Goal: Transaction & Acquisition: Purchase product/service

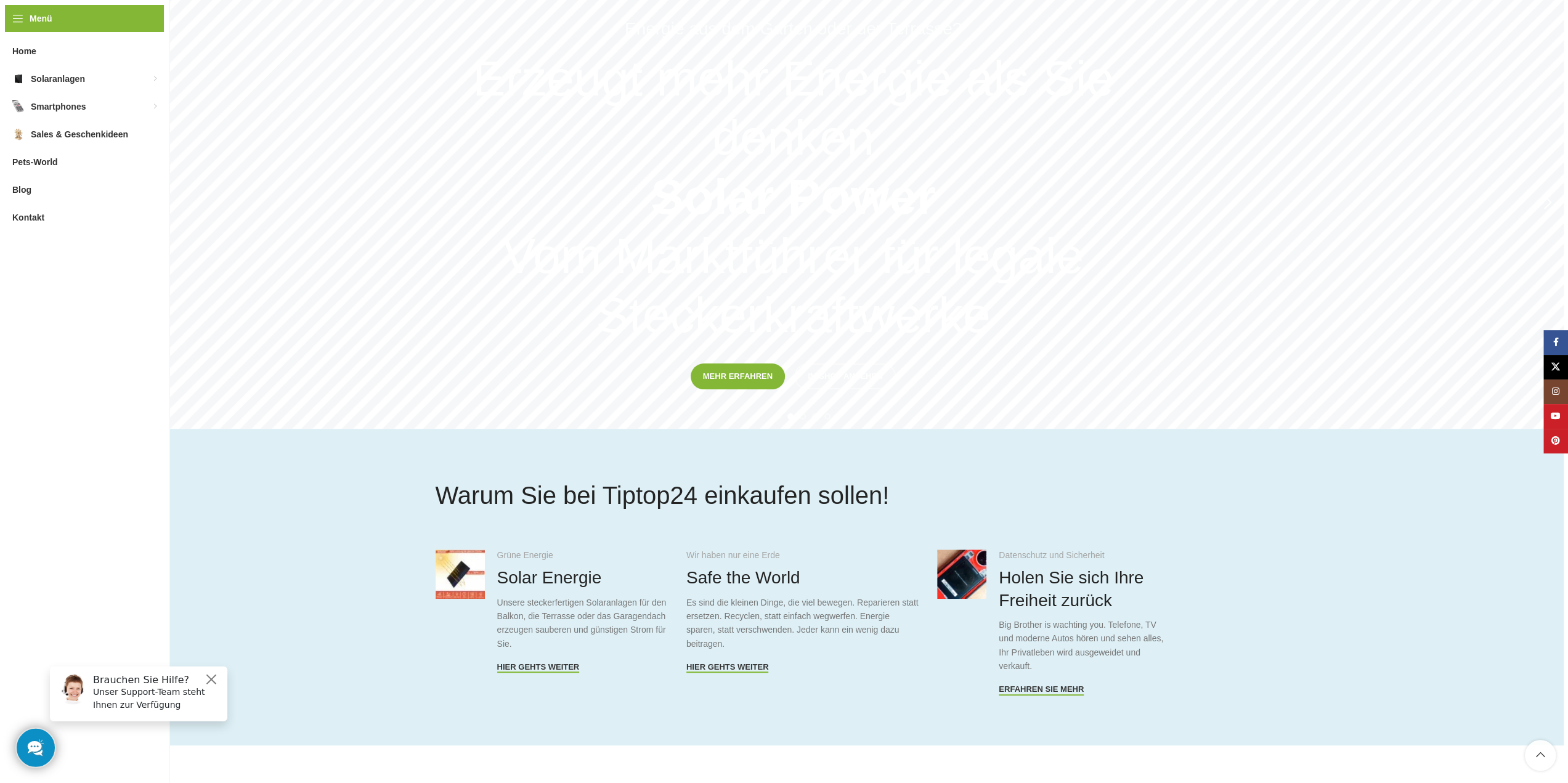
scroll to position [185, 0]
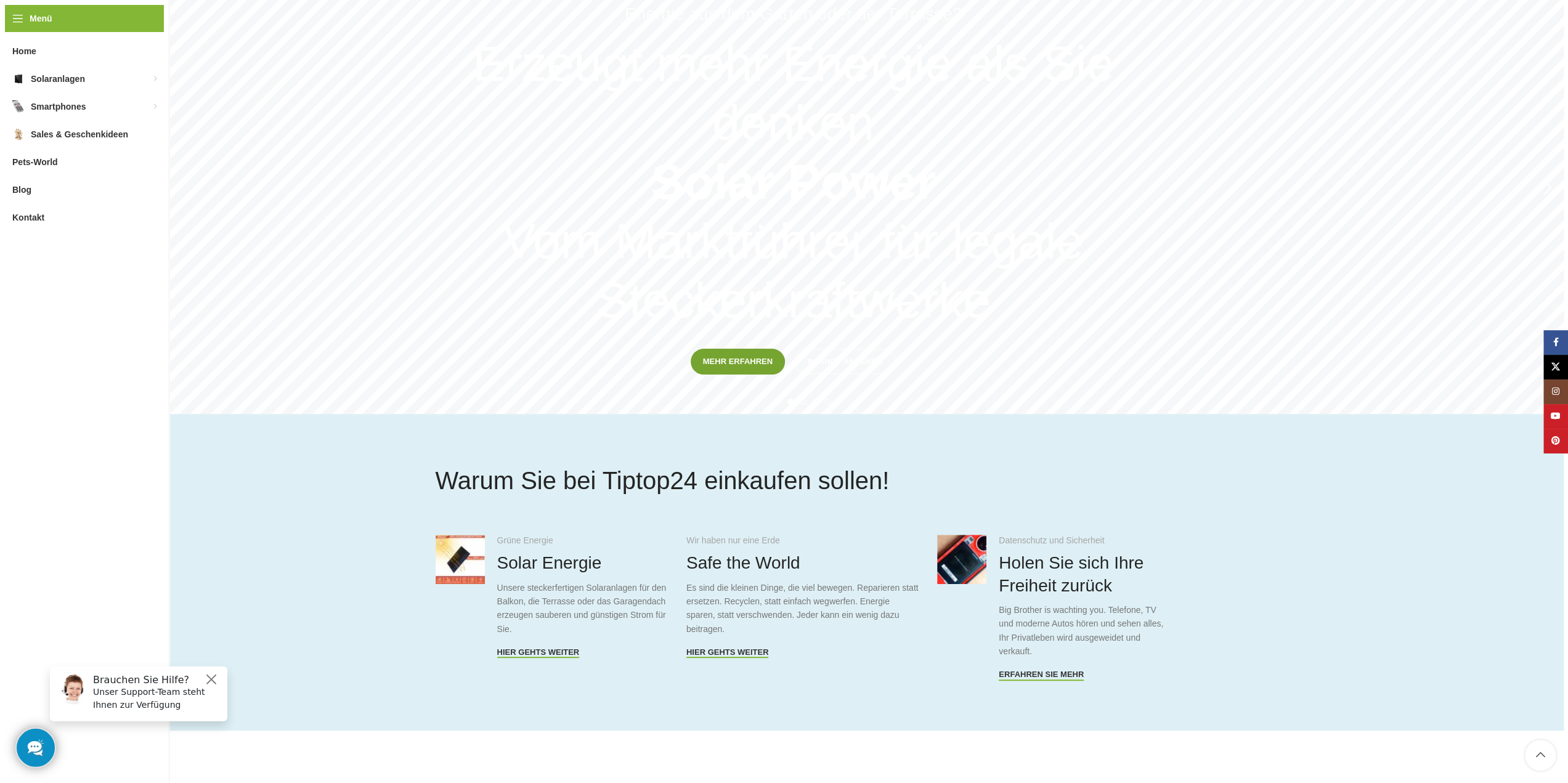
click at [765, 359] on span "Mehr erfahren" at bounding box center [738, 362] width 69 height 10
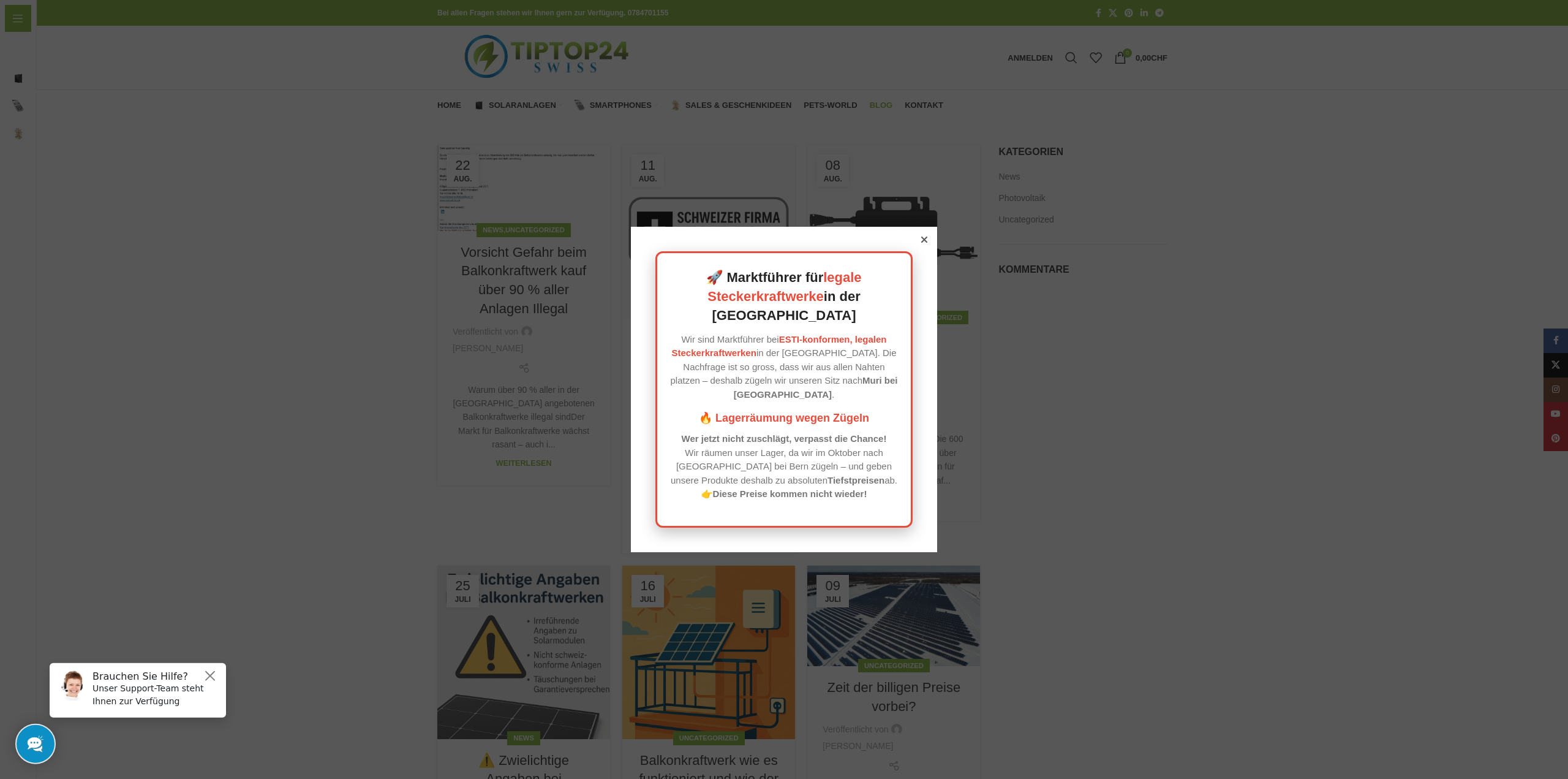
click at [921, 243] on icon at bounding box center [924, 239] width 6 height 6
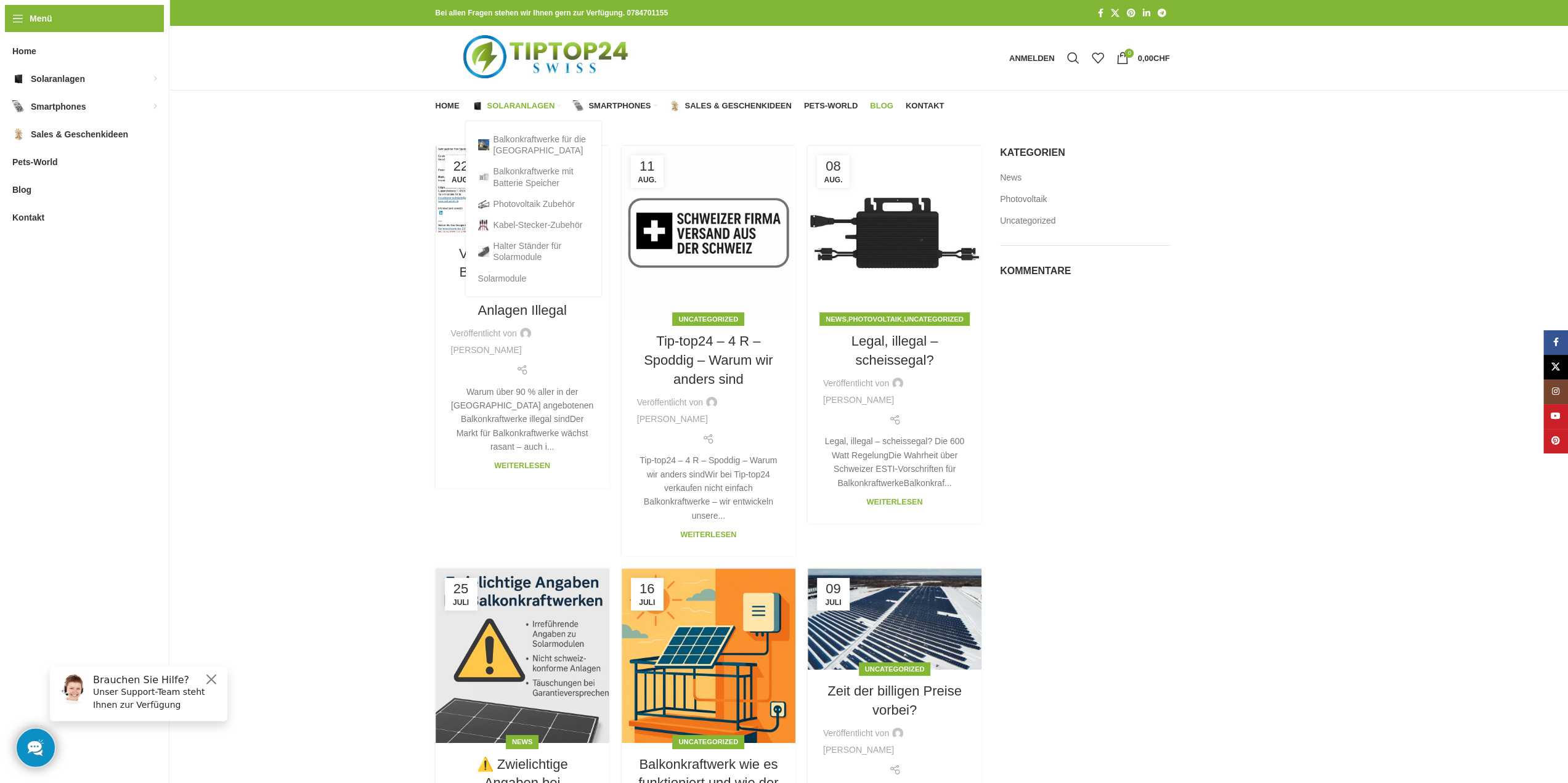
click at [531, 101] on span "Solaranlagen" at bounding box center [521, 106] width 68 height 10
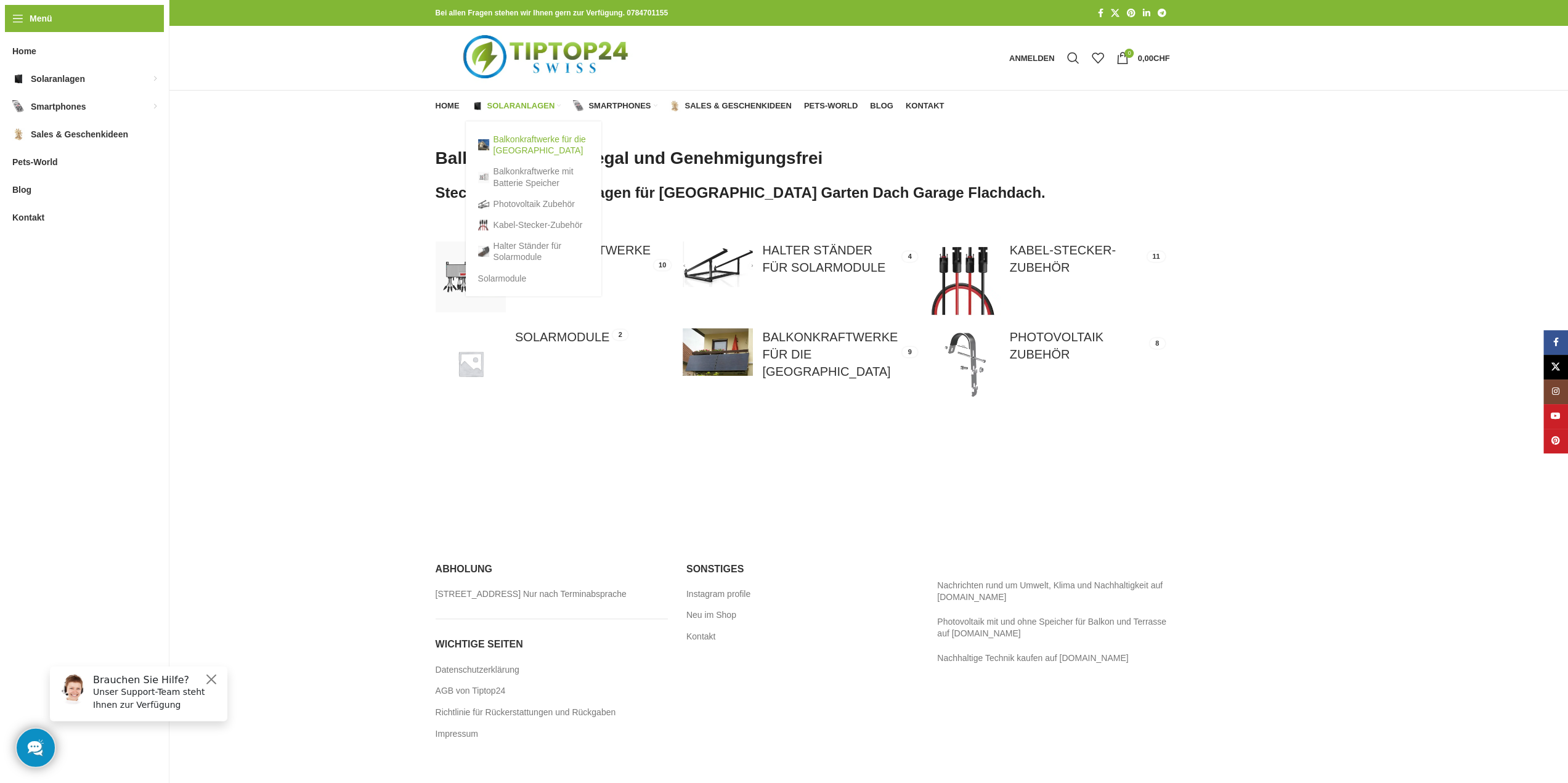
click at [519, 143] on link "Balkonkraftwerke für die [GEOGRAPHIC_DATA]" at bounding box center [533, 145] width 111 height 32
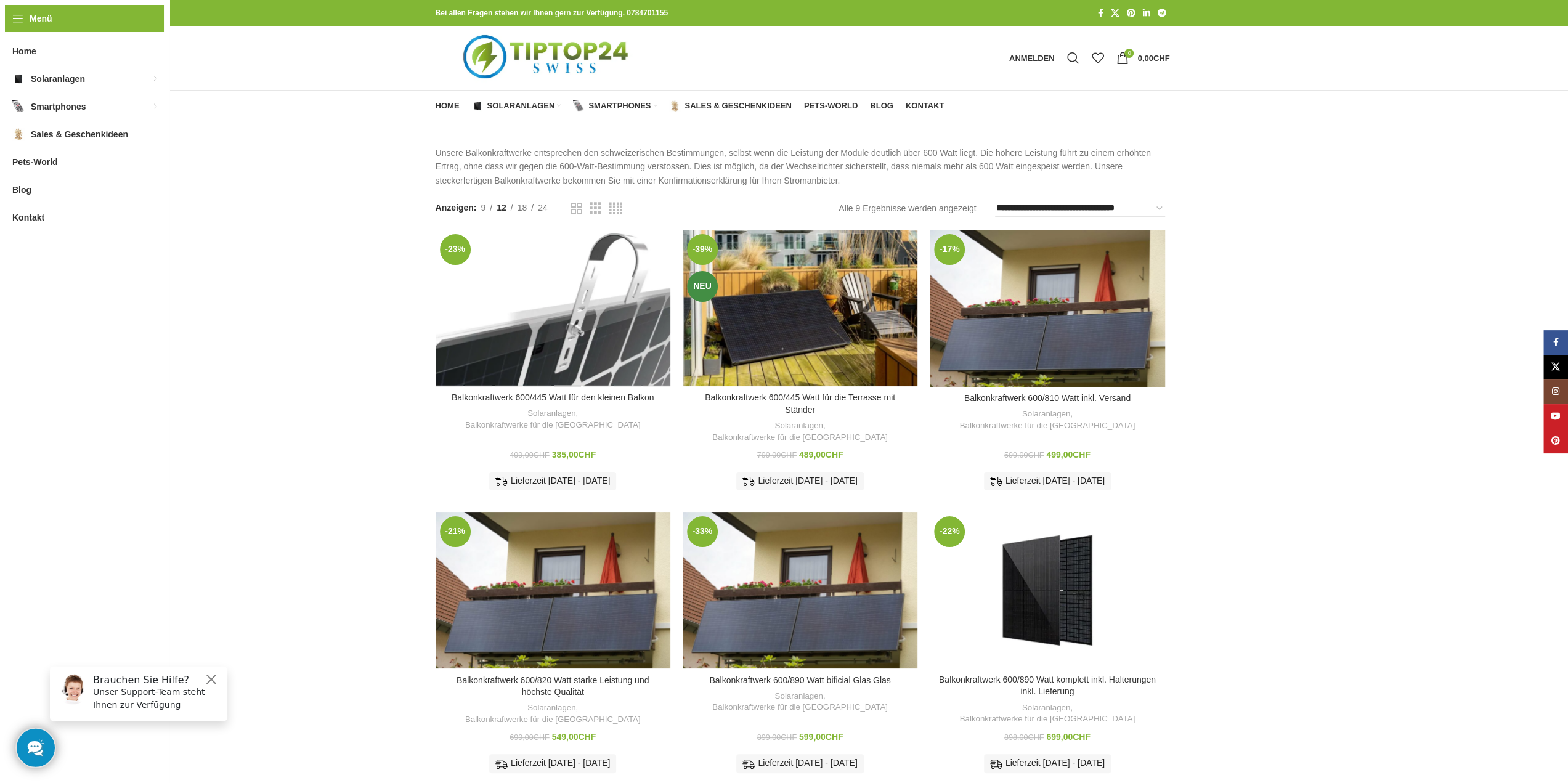
click at [565, 328] on div "Balkonkraftwerk 600/445 Watt für den kleinen Balkon" at bounding box center [567, 307] width 30 height 156
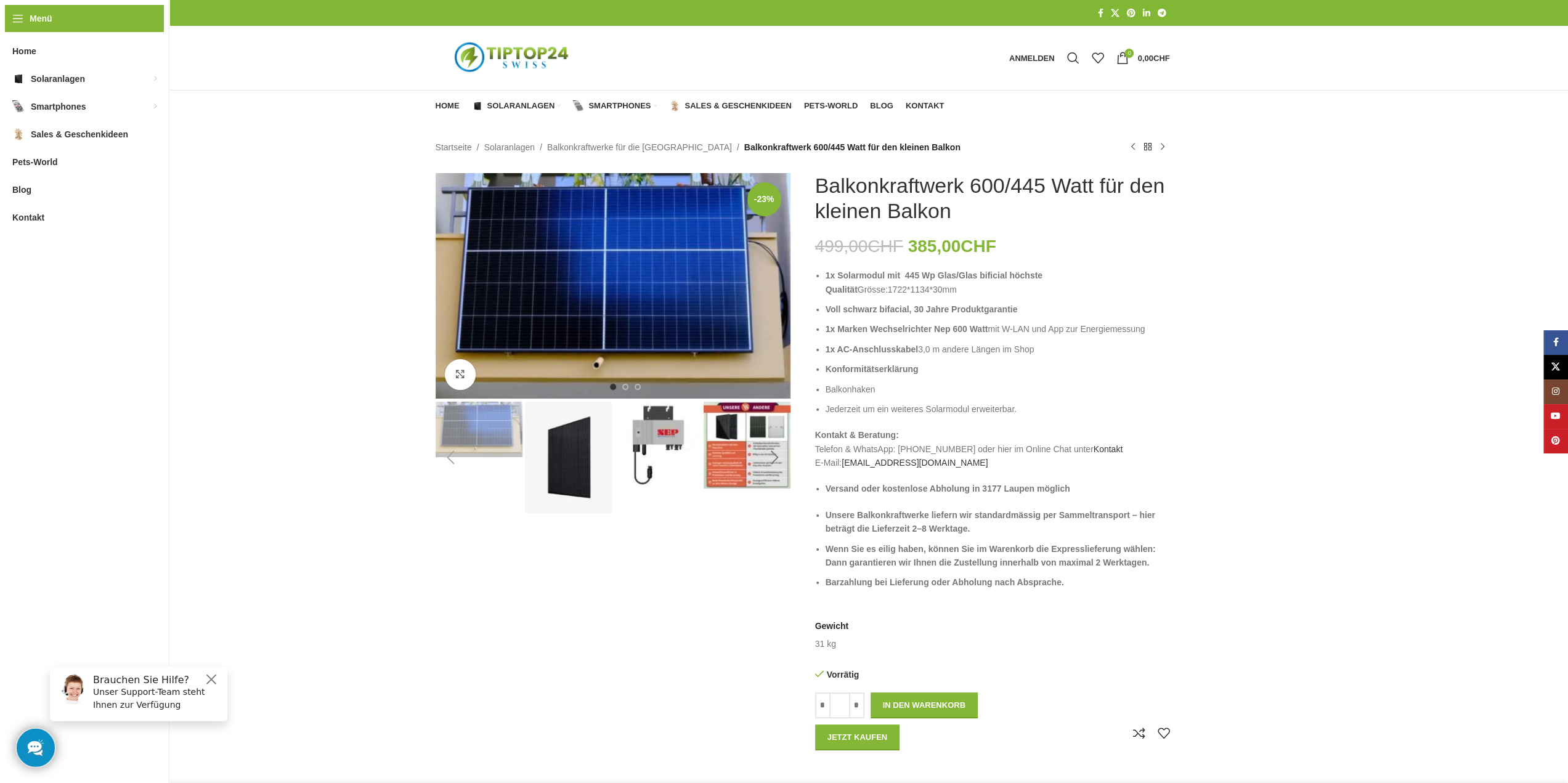
click at [774, 456] on div "Next slide" at bounding box center [775, 457] width 31 height 31
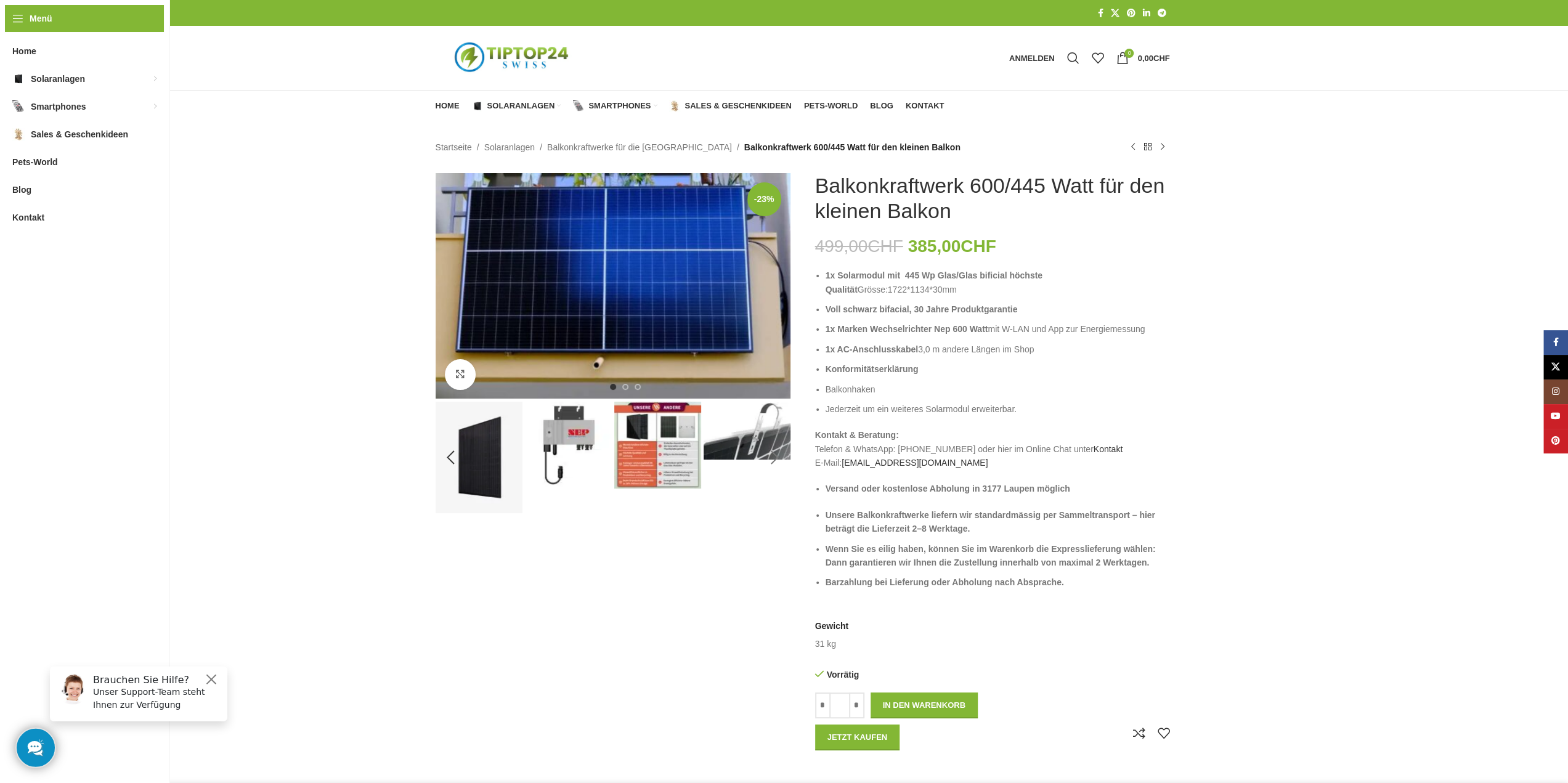
click at [777, 457] on div "Next slide" at bounding box center [775, 457] width 31 height 31
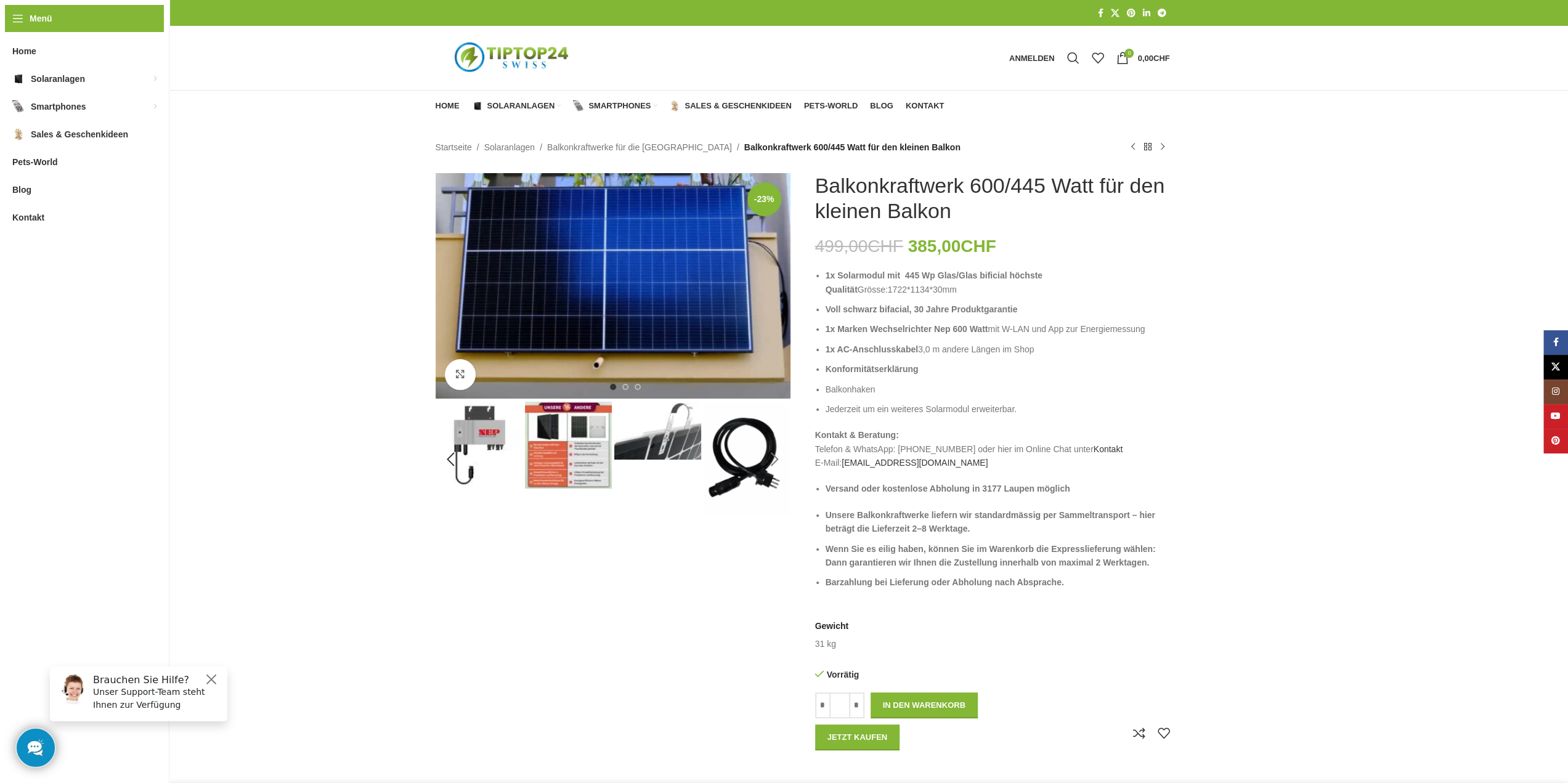
click at [777, 457] on div "Next slide" at bounding box center [775, 459] width 31 height 31
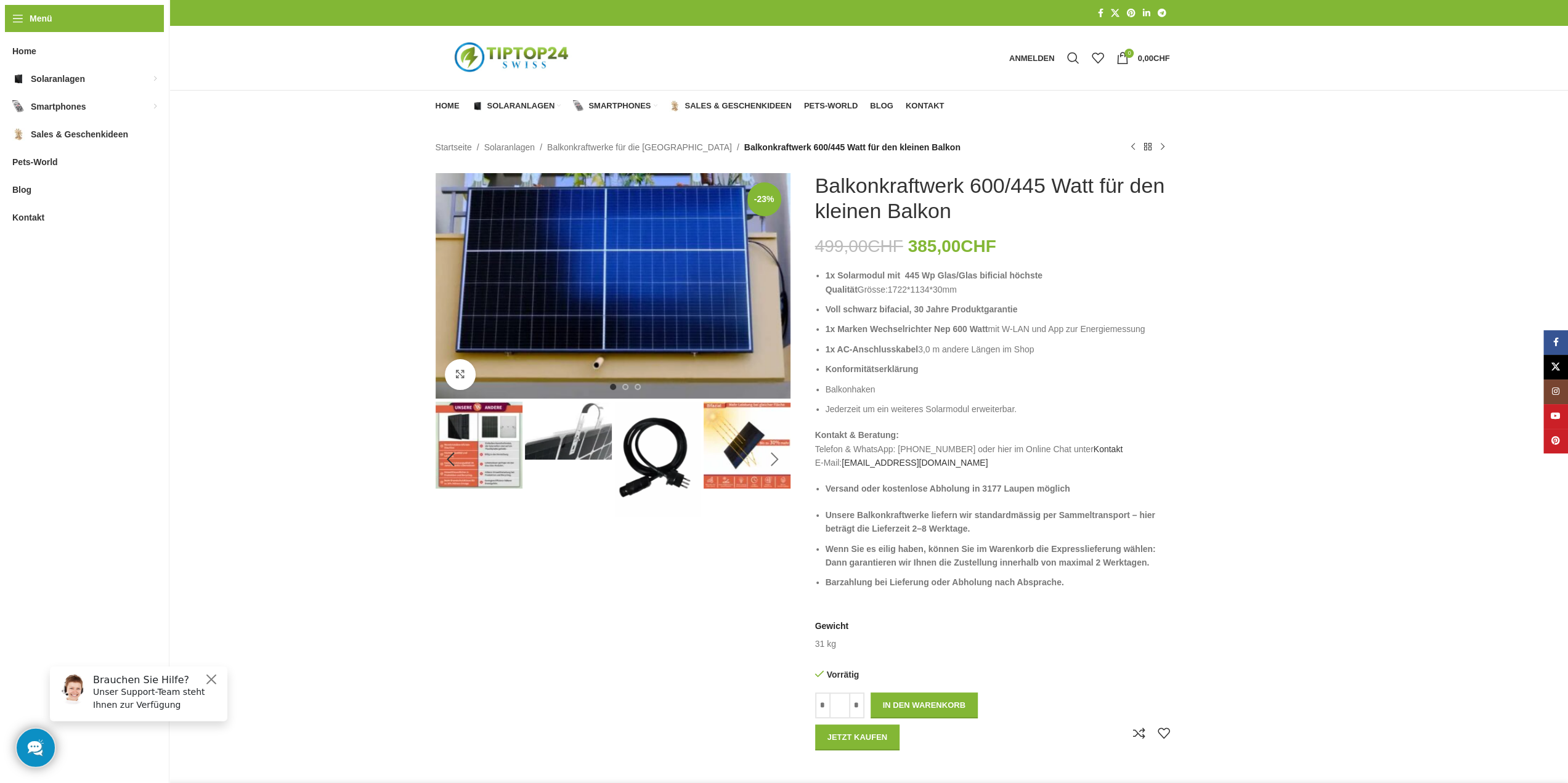
click at [777, 457] on div "Next slide" at bounding box center [775, 459] width 31 height 31
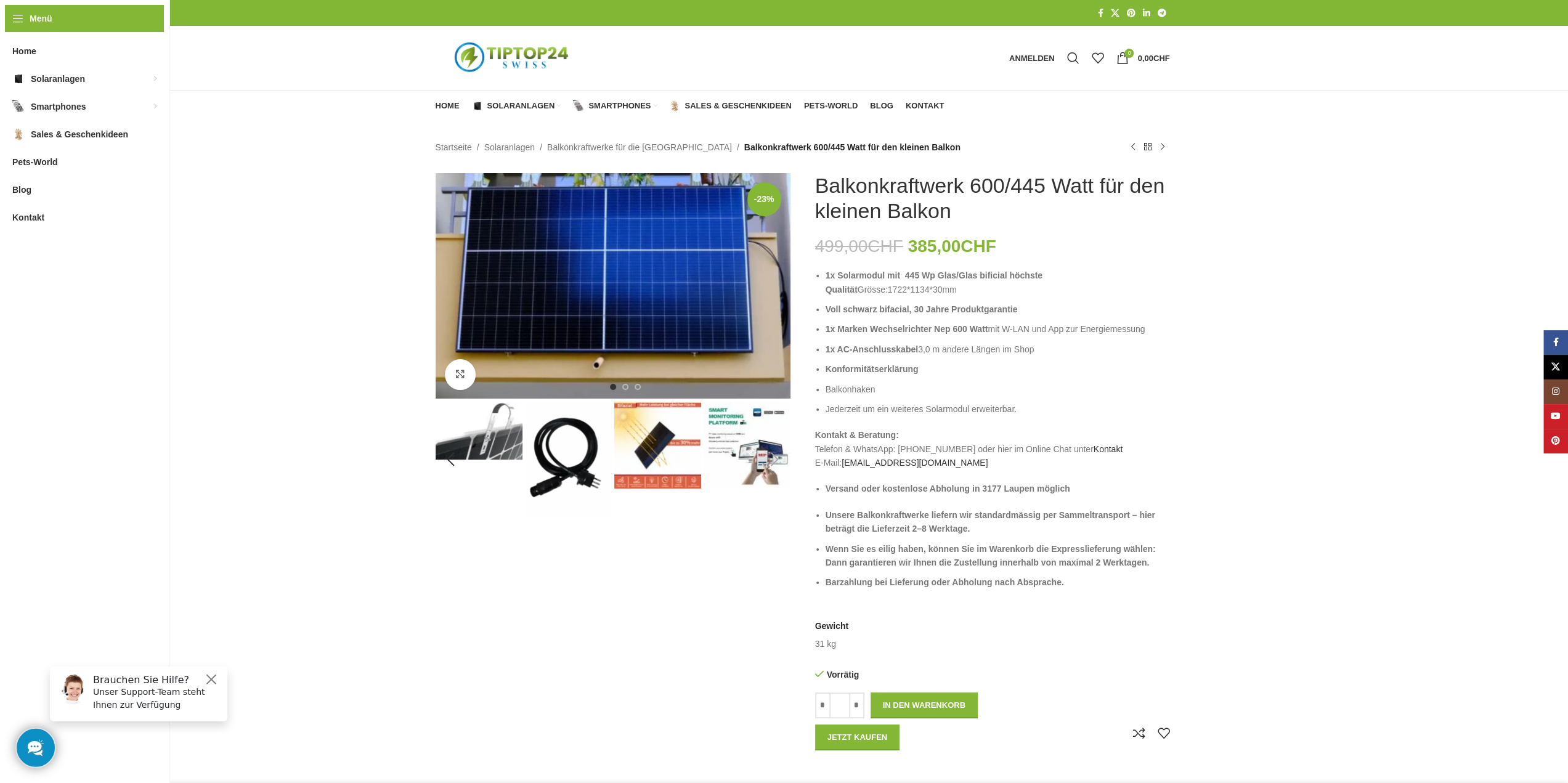
click at [777, 457] on div "Next slide" at bounding box center [775, 459] width 31 height 31
click at [772, 460] on div "Next slide" at bounding box center [775, 459] width 31 height 31
click at [504, 421] on img "5 / 8" at bounding box center [479, 430] width 87 height 58
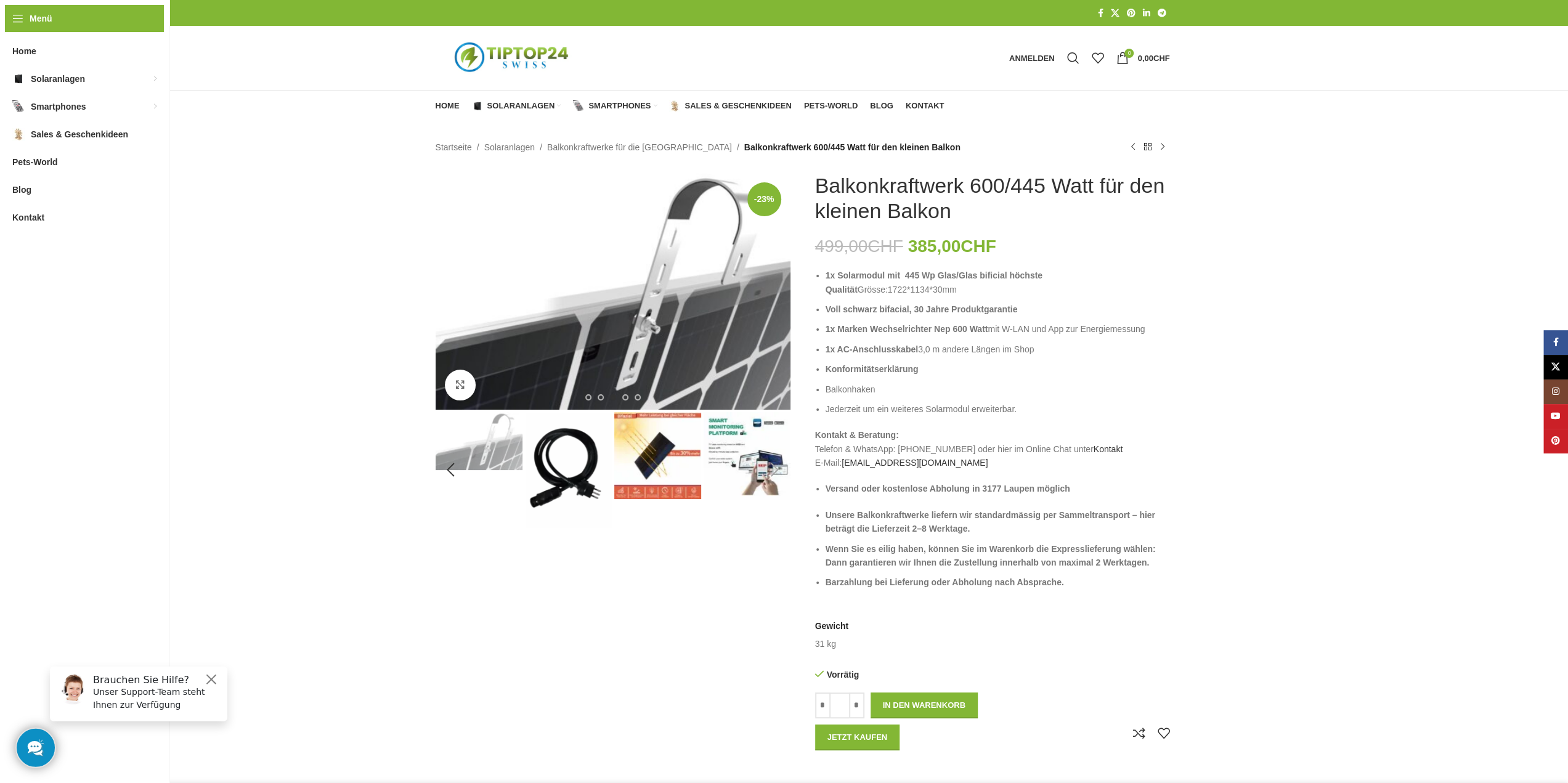
click at [774, 472] on div "Next slide" at bounding box center [775, 470] width 31 height 31
click at [770, 467] on div "Next slide" at bounding box center [775, 470] width 31 height 31
click at [446, 464] on div "Previous slide" at bounding box center [451, 470] width 31 height 31
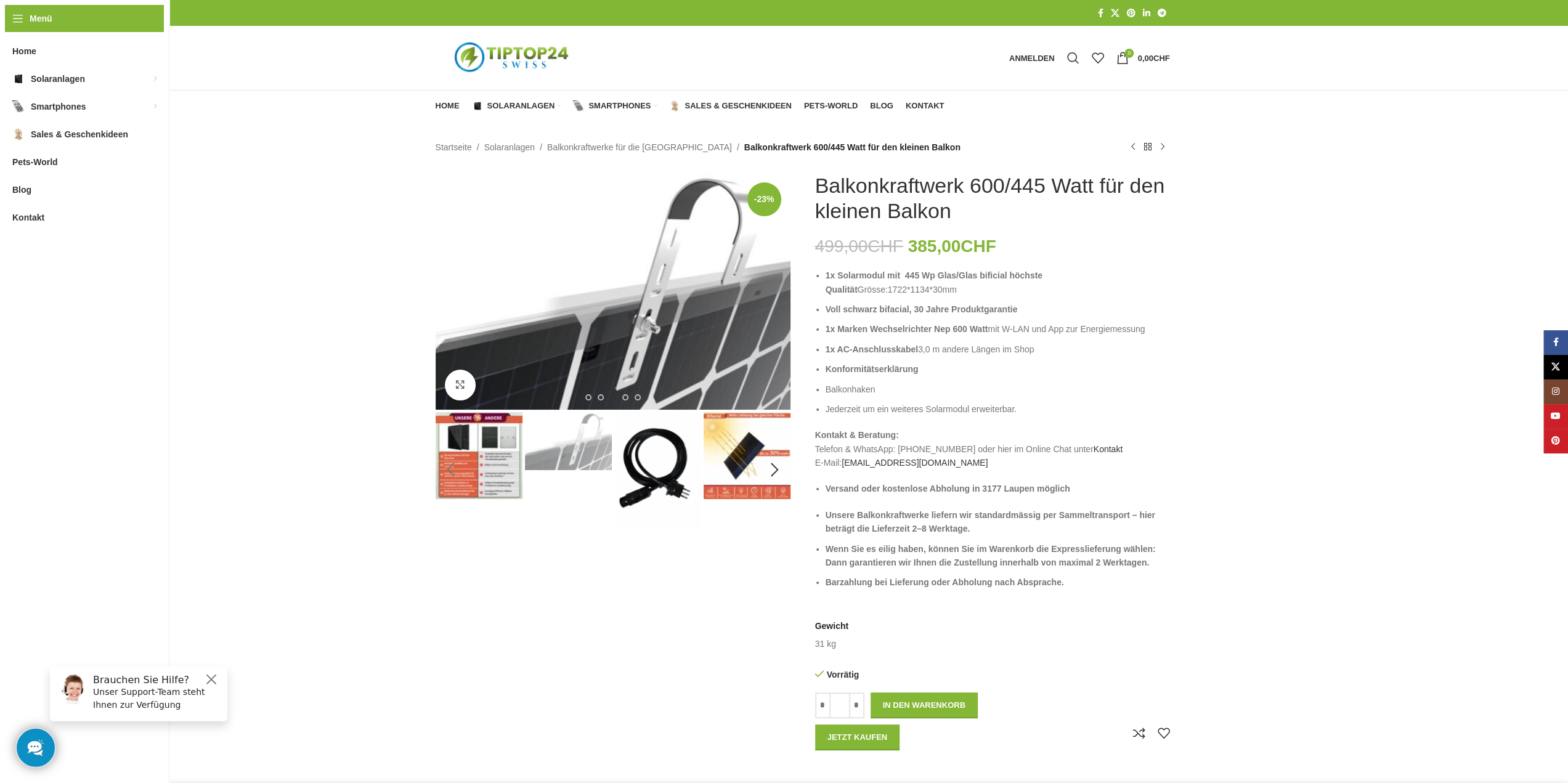
click at [446, 464] on div "Previous slide" at bounding box center [451, 470] width 31 height 31
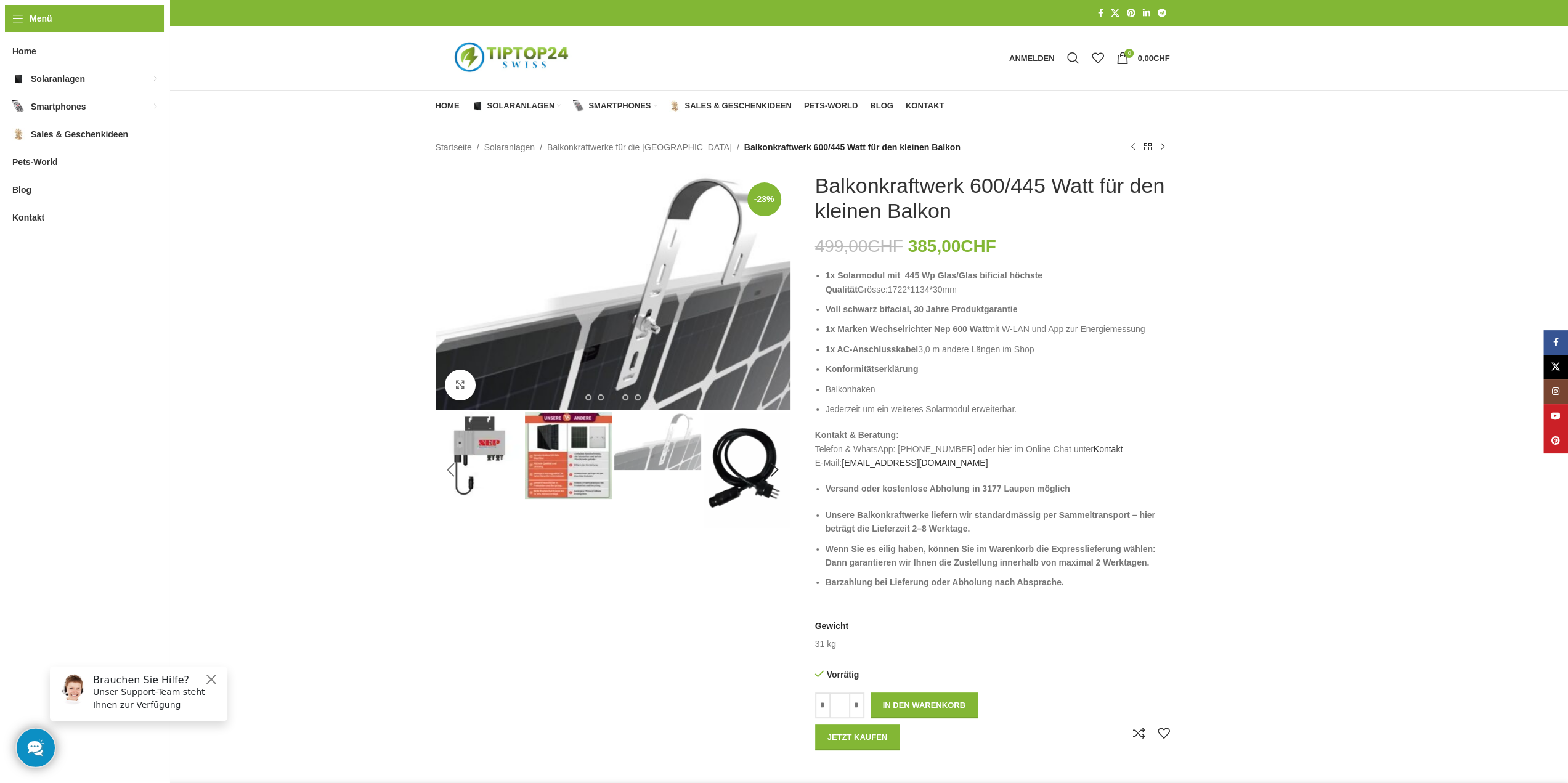
click at [446, 464] on div "Previous slide" at bounding box center [451, 470] width 31 height 31
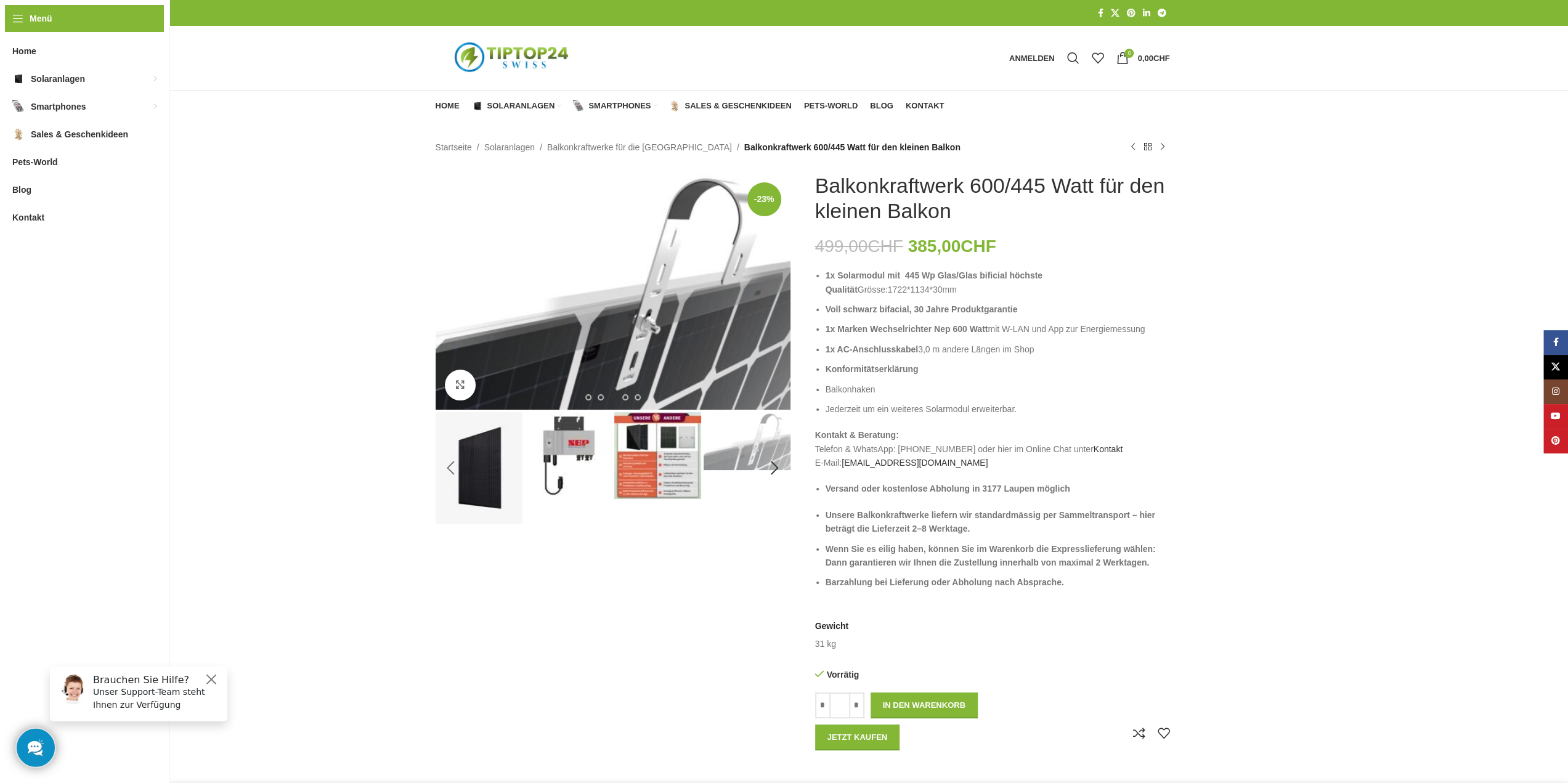
click at [446, 467] on div "Previous slide" at bounding box center [451, 468] width 31 height 31
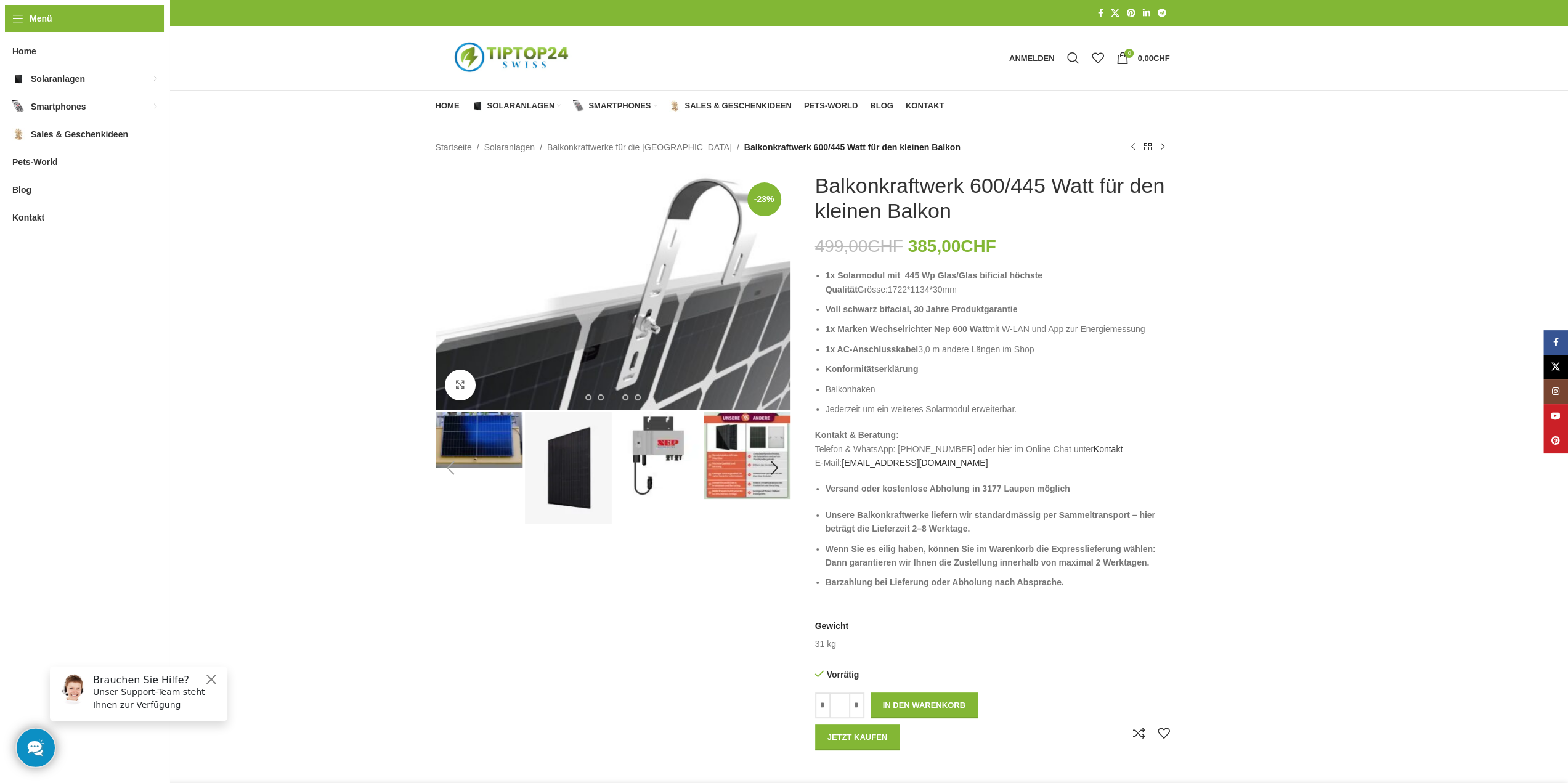
click at [446, 467] on div "Previous slide" at bounding box center [451, 468] width 31 height 31
